Goal: Find specific page/section: Find specific page/section

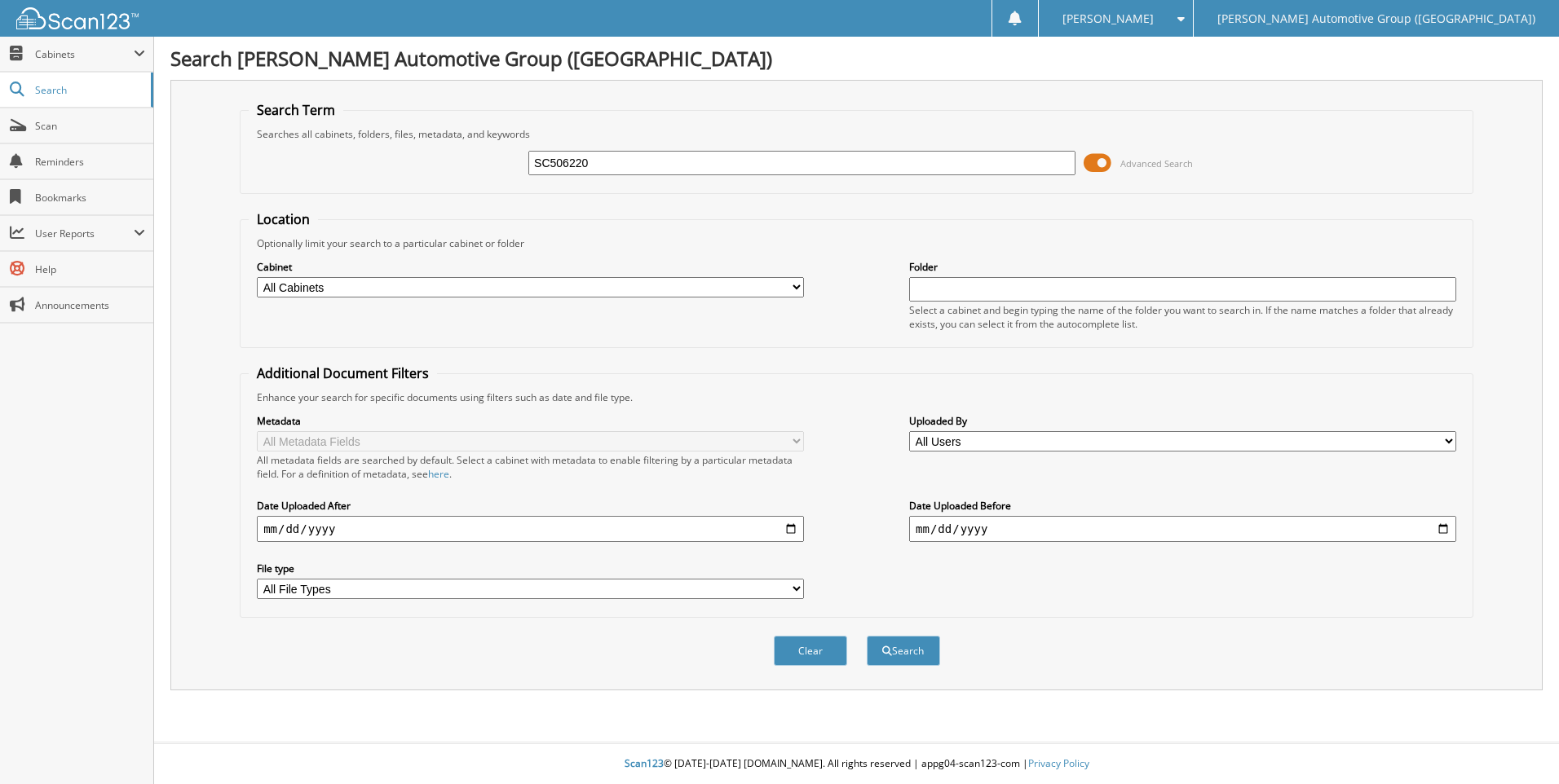
type input "SC506220"
click at [867, 635] on button "Search" at bounding box center [903, 650] width 73 height 30
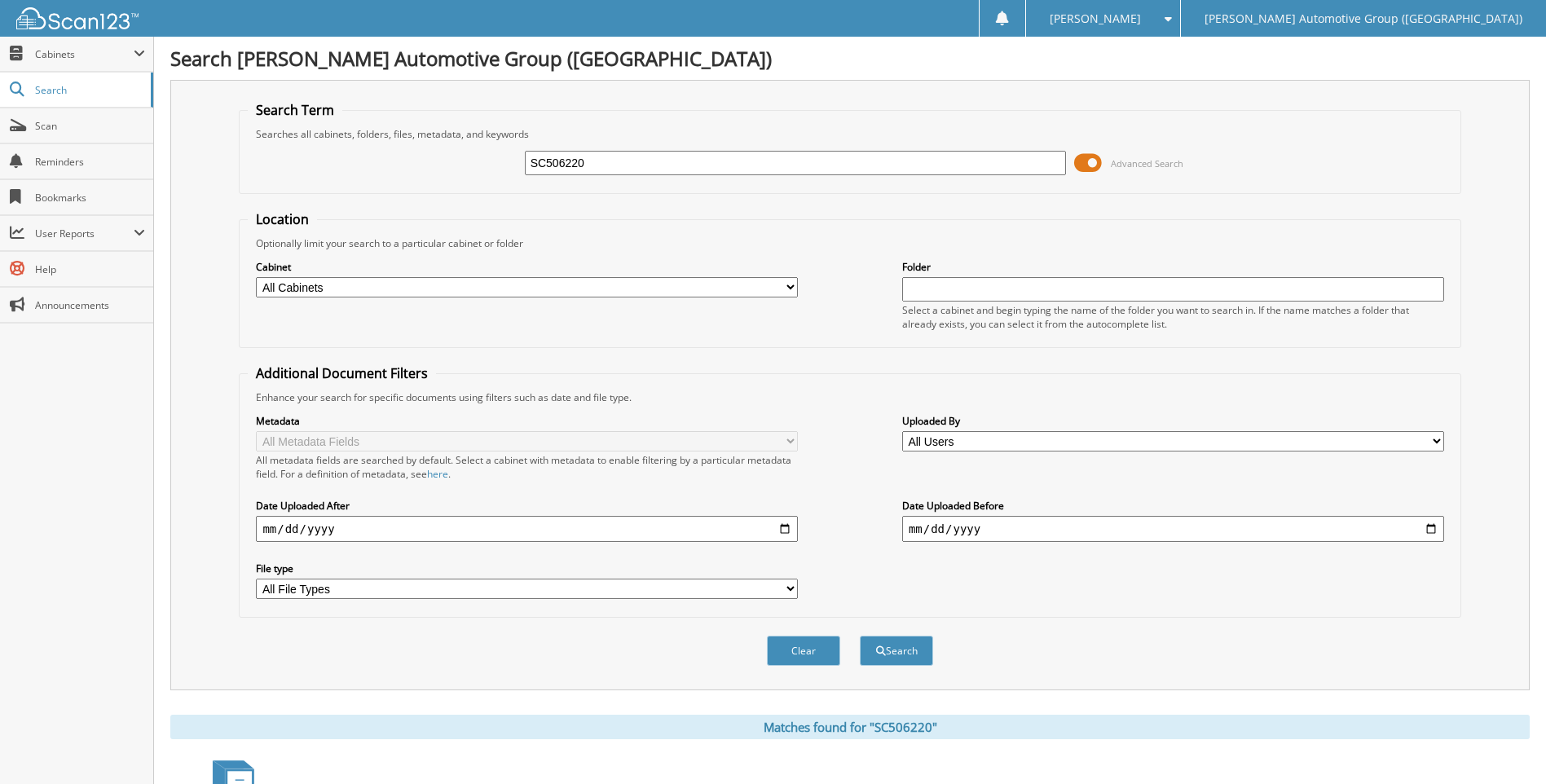
click at [1094, 161] on span at bounding box center [1088, 163] width 28 height 25
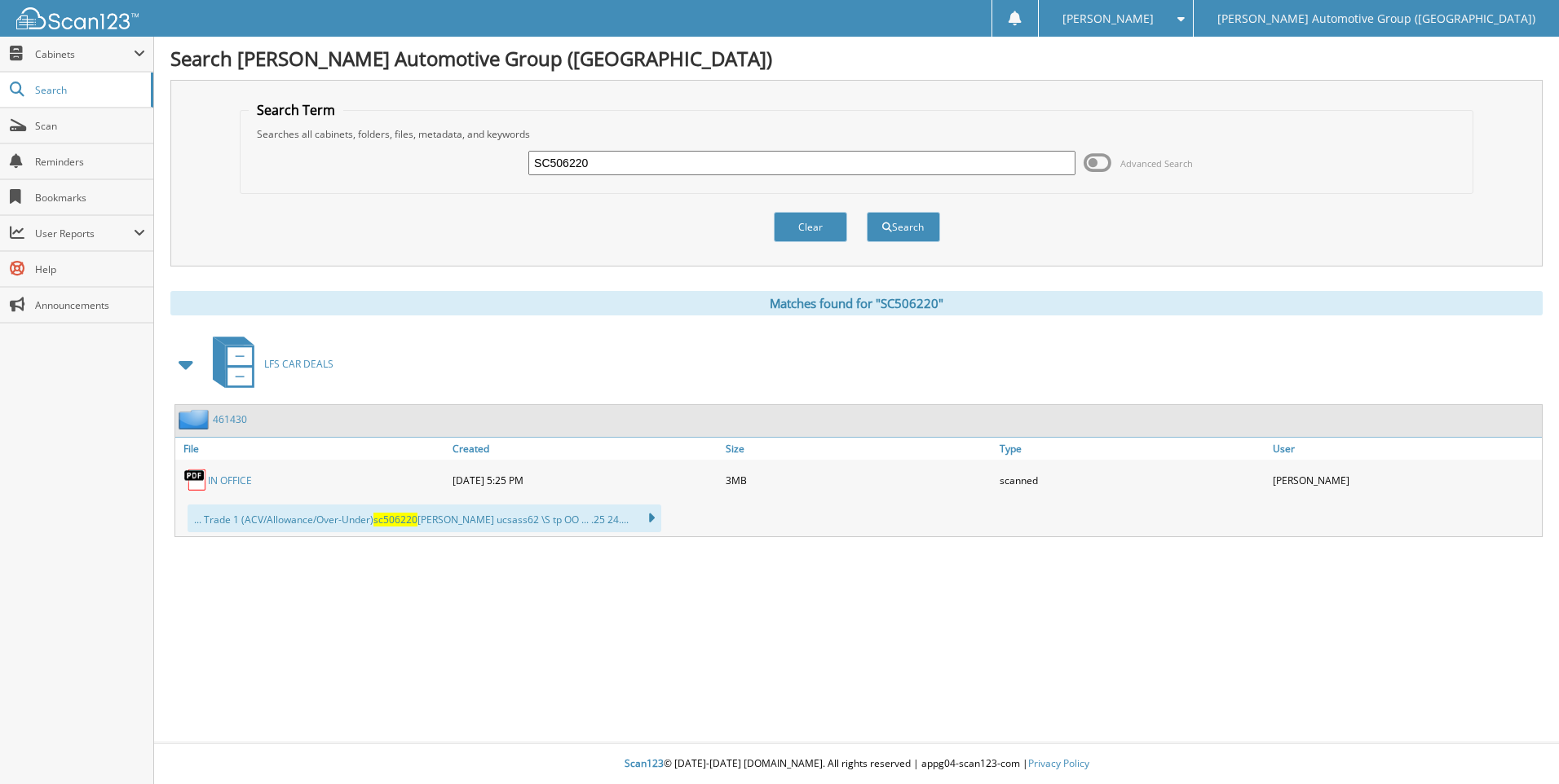
click at [229, 416] on link "461430" at bounding box center [230, 419] width 35 height 14
